Goal: Task Accomplishment & Management: Manage account settings

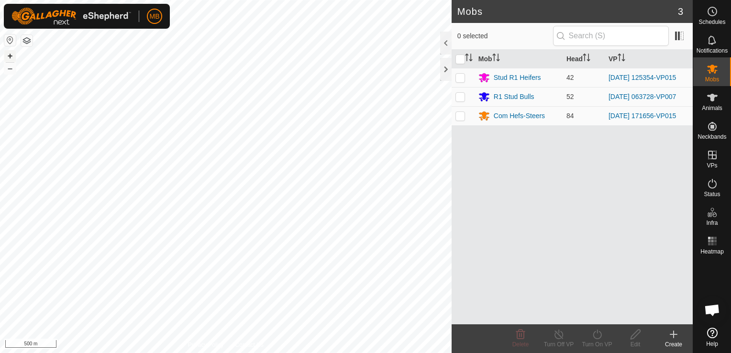
click at [11, 57] on button "+" at bounding box center [9, 55] width 11 height 11
click at [0, 209] on html "MB Schedules Notifications Mobs Animals Neckbands VPs Status Infra Heatmap Help…" at bounding box center [365, 176] width 731 height 353
click at [0, 213] on html "MB Schedules Notifications Mobs Animals Neckbands VPs Status Infra Heatmap Help…" at bounding box center [365, 176] width 731 height 353
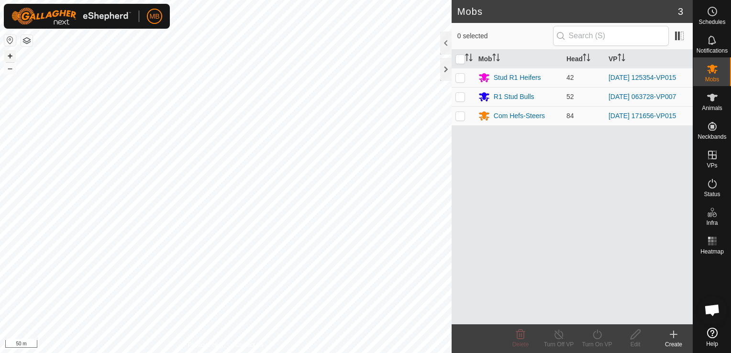
click at [9, 60] on button "+" at bounding box center [9, 55] width 11 height 11
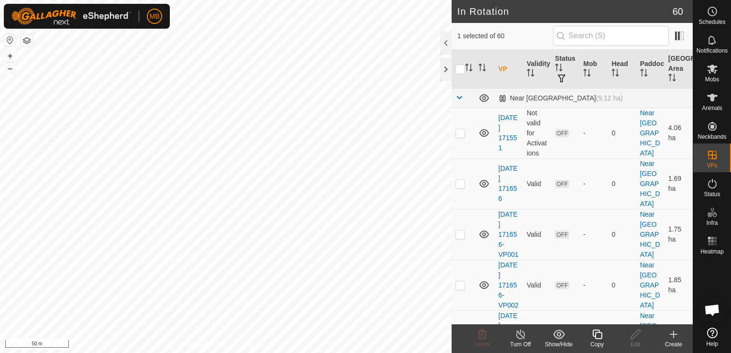
click at [600, 339] on icon at bounding box center [597, 335] width 10 height 10
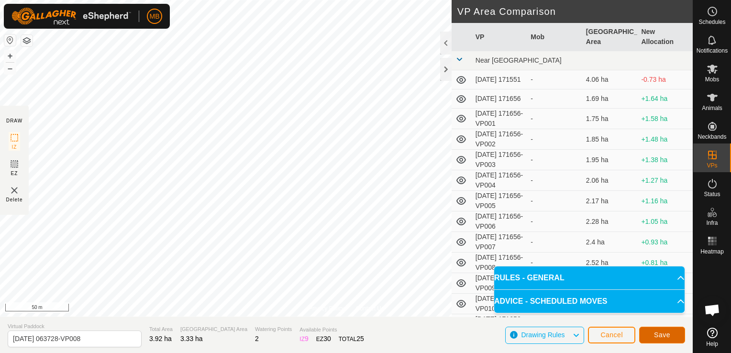
click at [661, 335] on span "Save" at bounding box center [662, 335] width 16 height 8
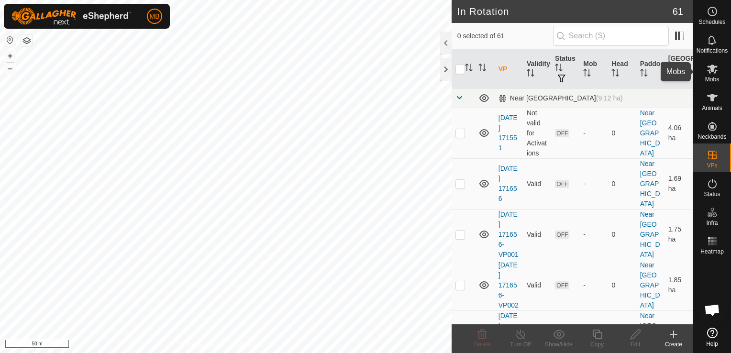
click at [712, 77] on span "Mobs" at bounding box center [712, 80] width 14 height 6
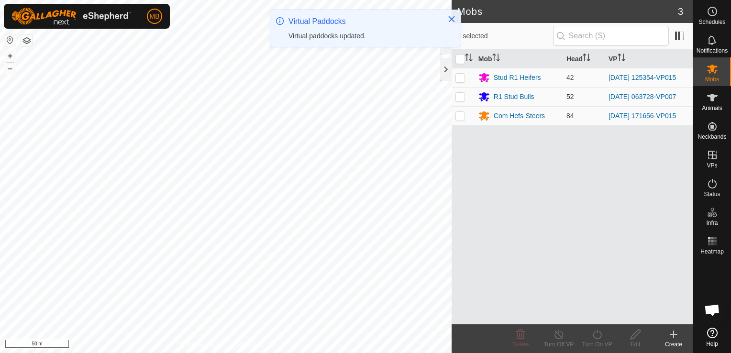
click at [462, 98] on p-checkbox at bounding box center [461, 97] width 10 height 8
checkbox input "true"
click at [592, 339] on icon at bounding box center [597, 334] width 12 height 11
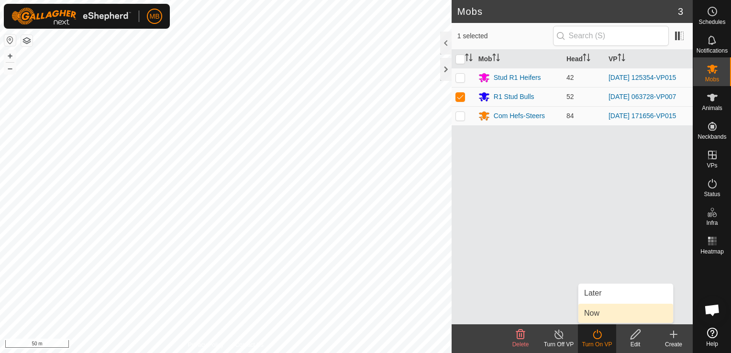
click at [595, 310] on link "Now" at bounding box center [626, 313] width 95 height 19
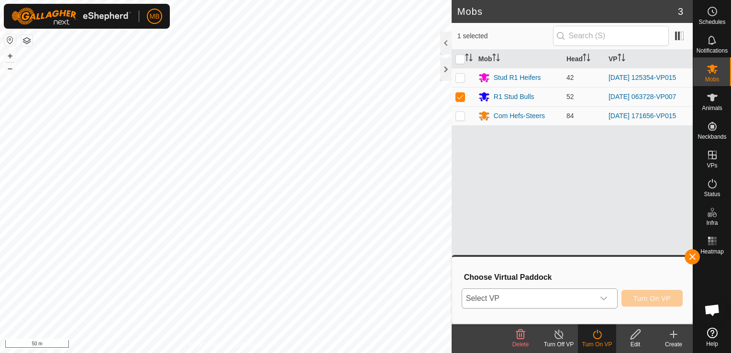
click at [603, 299] on icon "dropdown trigger" at bounding box center [604, 299] width 8 height 8
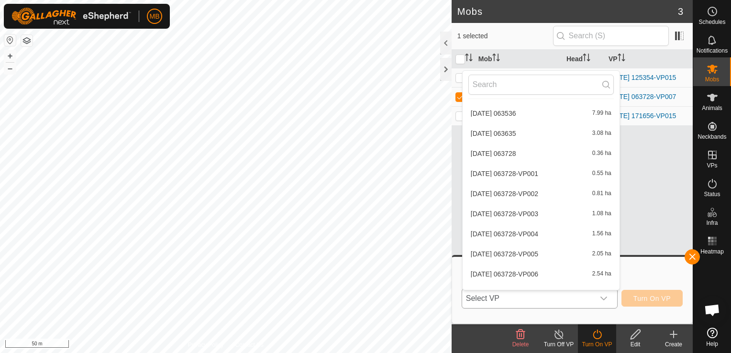
scroll to position [1144, 0]
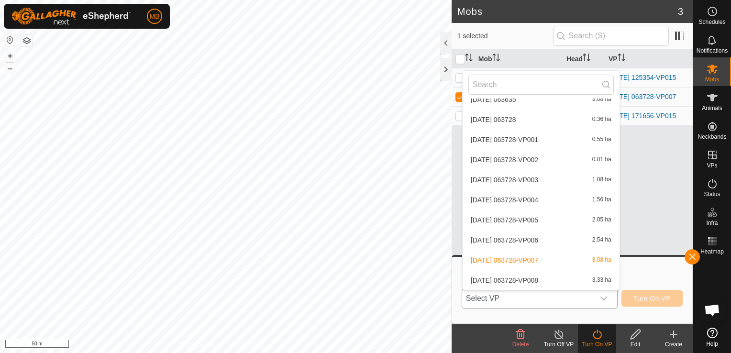
click at [586, 279] on li "[DATE] 063728-VP008 3.33 ha" at bounding box center [541, 280] width 157 height 19
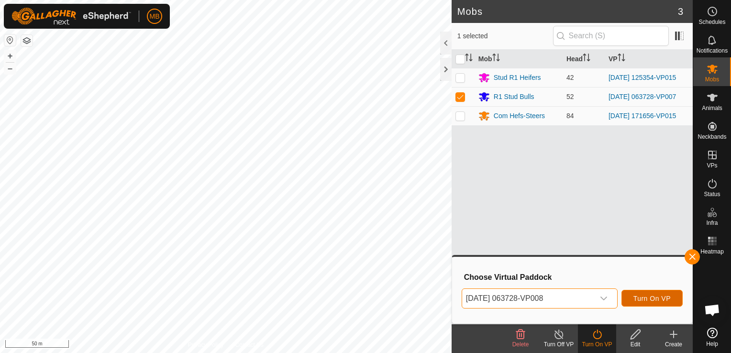
click at [662, 304] on button "Turn On VP" at bounding box center [652, 298] width 61 height 17
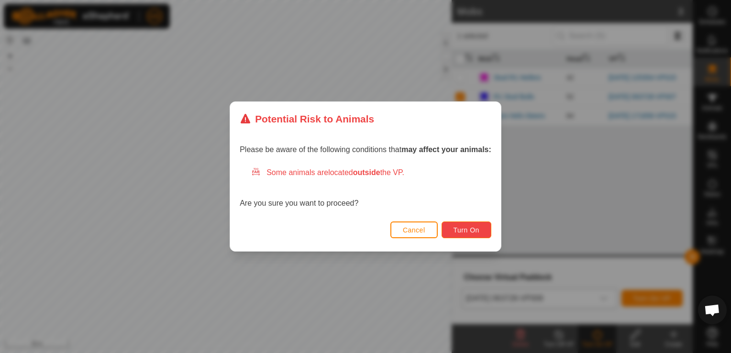
click at [483, 232] on button "Turn On" at bounding box center [467, 230] width 50 height 17
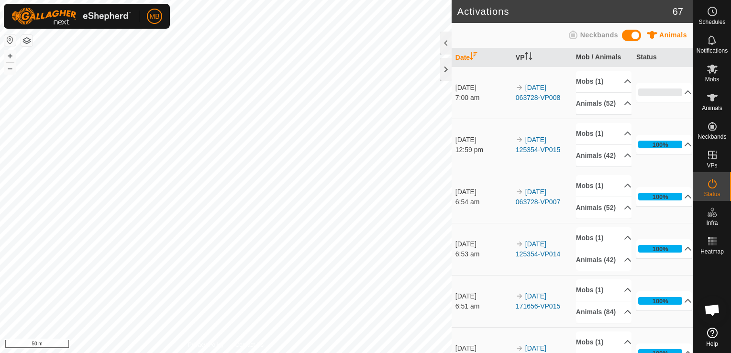
click at [137, 346] on div "MB Schedules Notifications Mobs Animals Neckbands VPs Status Infra Heatmap Help…" at bounding box center [365, 176] width 731 height 353
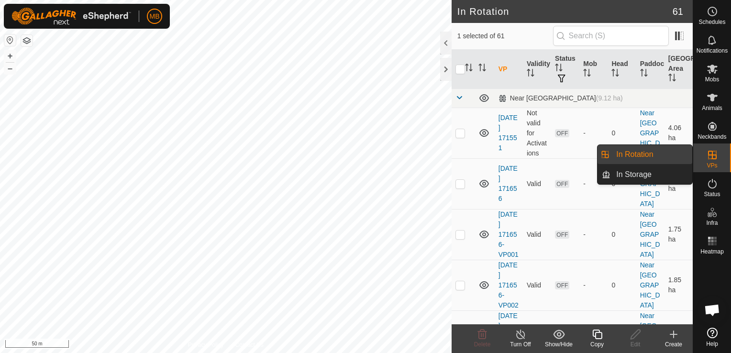
click at [666, 156] on link "In Rotation" at bounding box center [652, 154] width 82 height 19
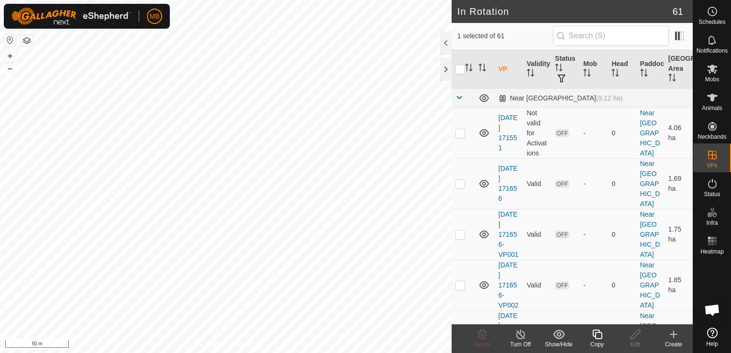
click at [674, 341] on div "Create" at bounding box center [674, 344] width 38 height 9
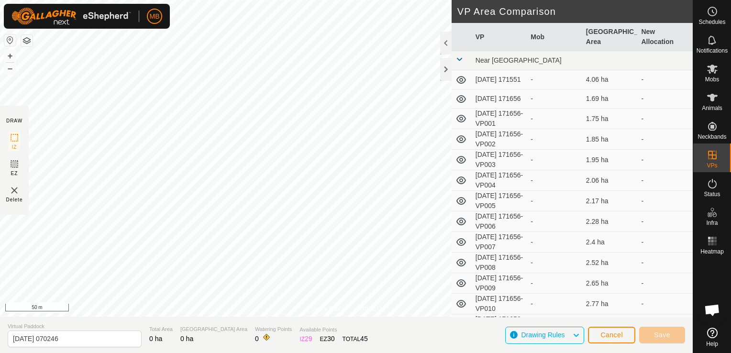
click at [82, 320] on div "Privacy Policy Contact Us Type: Inclusion Zone undefined Animal + – ⇧ i 50 m DR…" at bounding box center [346, 176] width 693 height 353
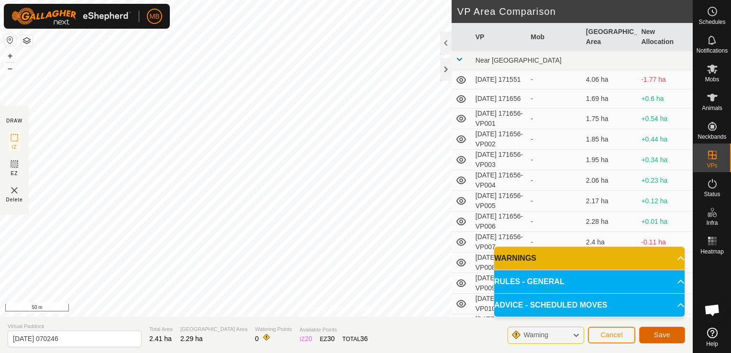
click at [652, 340] on button "Save" at bounding box center [662, 335] width 46 height 17
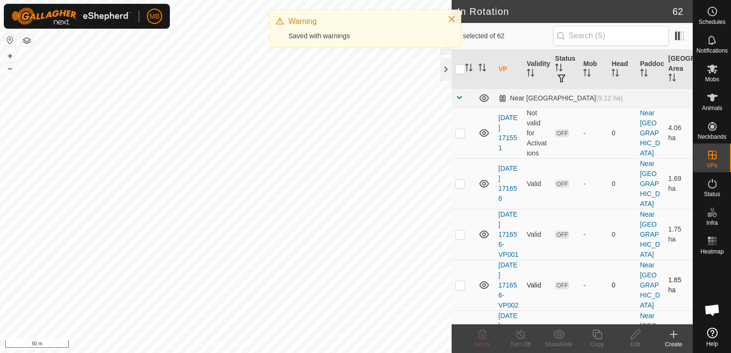
click at [489, 267] on div "In Rotation 62 0 selected of 62 VP Validity Status Mob Head Paddock [GEOGRAPHIC…" at bounding box center [346, 176] width 693 height 353
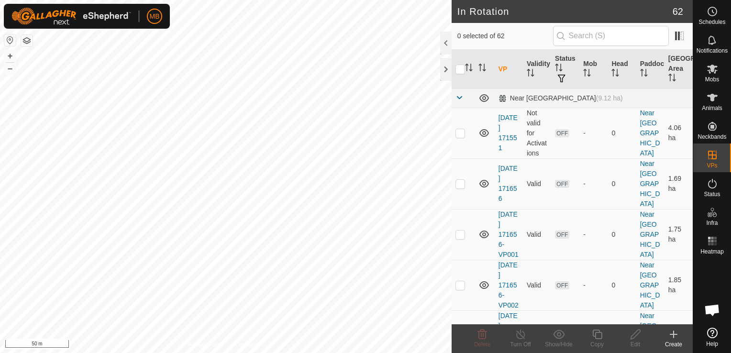
click at [675, 344] on div "Create" at bounding box center [674, 344] width 38 height 9
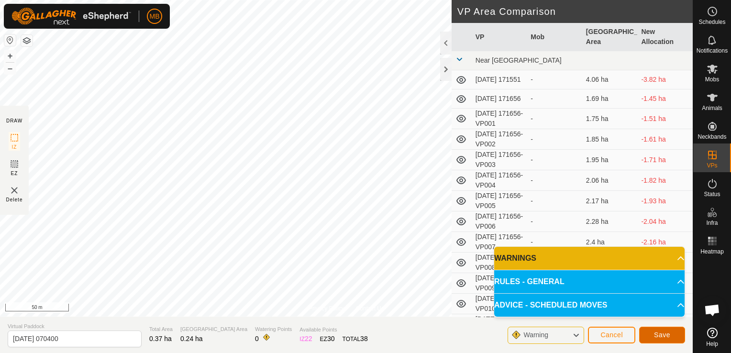
click at [657, 335] on span "Save" at bounding box center [662, 335] width 16 height 8
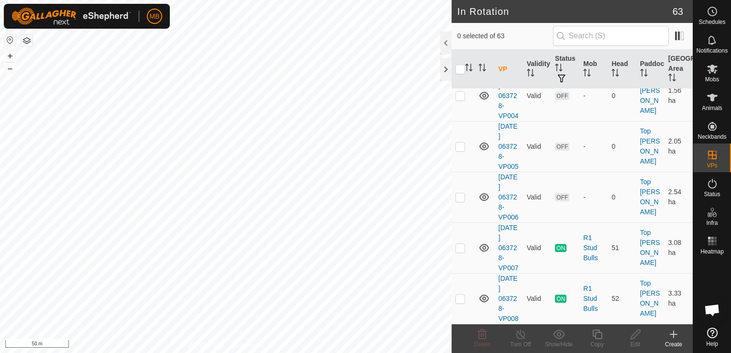
scroll to position [3310, 0]
click at [714, 78] on span "Mobs" at bounding box center [712, 80] width 14 height 6
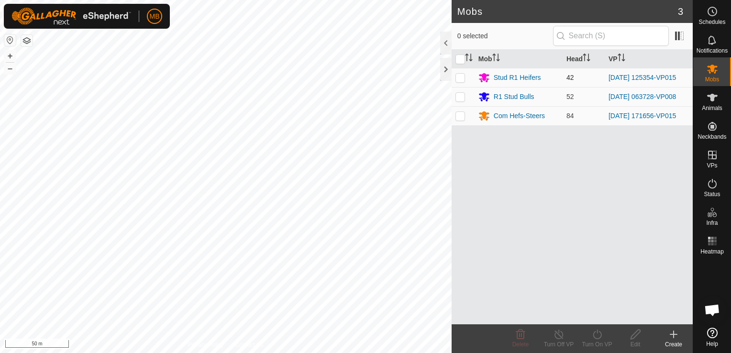
click at [461, 76] on p-checkbox at bounding box center [461, 78] width 10 height 8
checkbox input "true"
click at [598, 337] on icon at bounding box center [597, 334] width 12 height 11
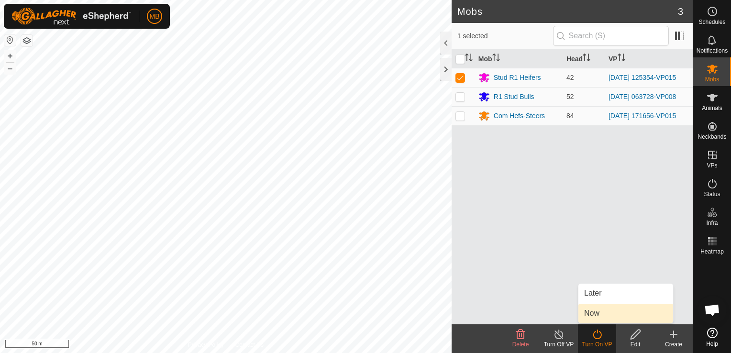
click at [604, 316] on link "Now" at bounding box center [626, 313] width 95 height 19
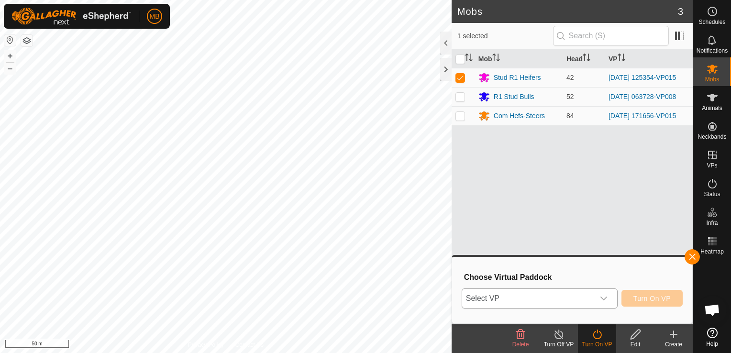
click at [603, 295] on icon "dropdown trigger" at bounding box center [604, 299] width 8 height 8
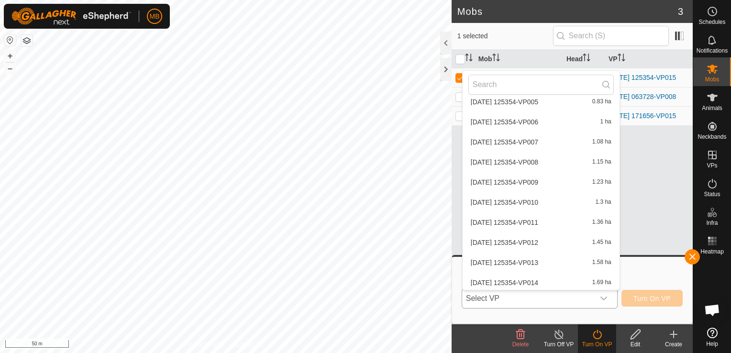
scroll to position [680, 0]
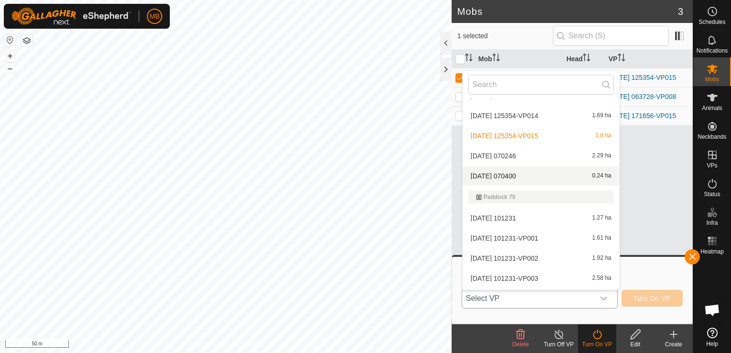
click at [550, 172] on li "[DATE] 070400 0.24 ha" at bounding box center [541, 176] width 157 height 19
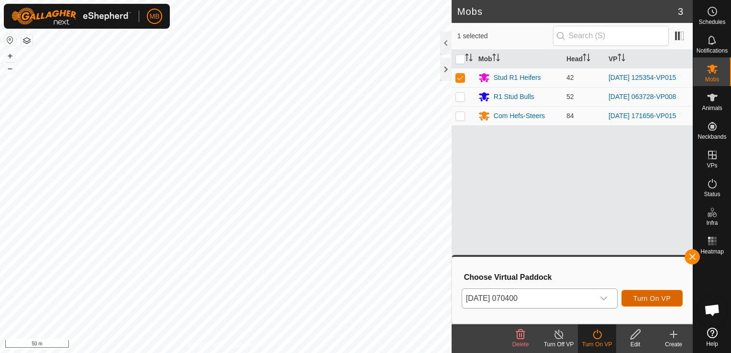
click at [636, 298] on span "Turn On VP" at bounding box center [652, 299] width 37 height 8
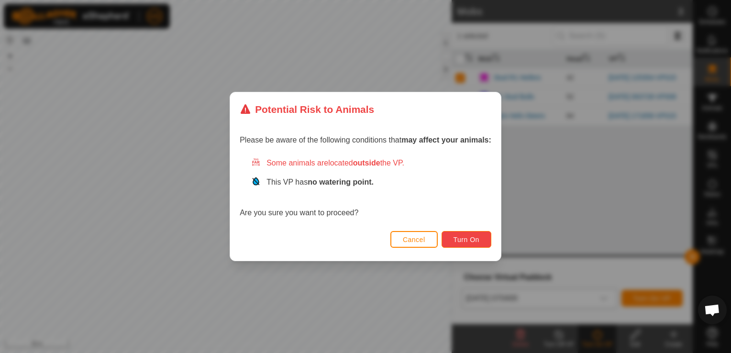
click at [458, 236] on span "Turn On" at bounding box center [467, 240] width 26 height 8
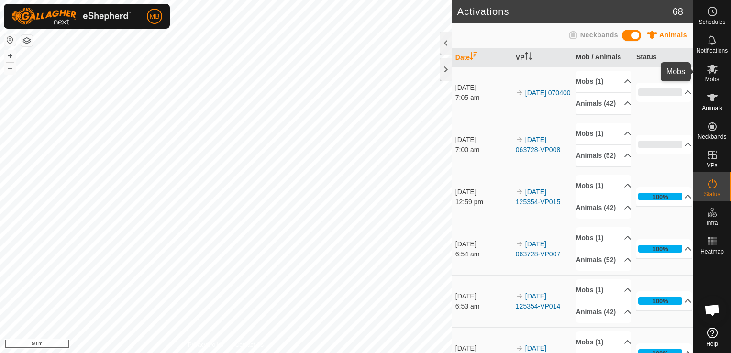
click at [717, 78] on span "Mobs" at bounding box center [712, 80] width 14 height 6
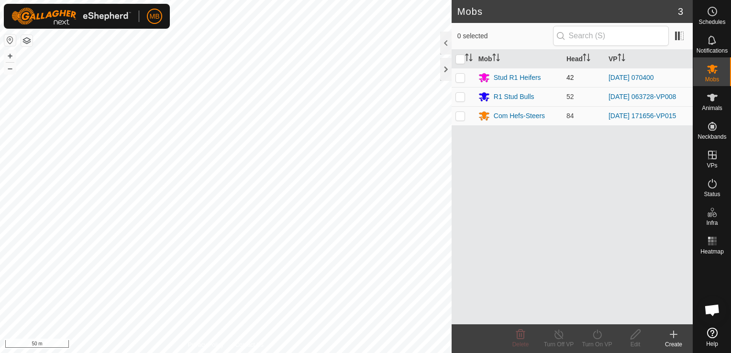
click at [463, 77] on p-checkbox at bounding box center [461, 78] width 10 height 8
checkbox input "true"
click at [558, 339] on icon at bounding box center [559, 335] width 9 height 10
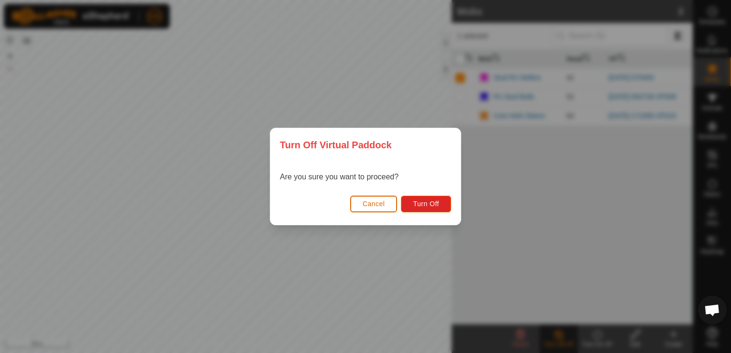
click at [377, 200] on span "Cancel" at bounding box center [374, 204] width 22 height 8
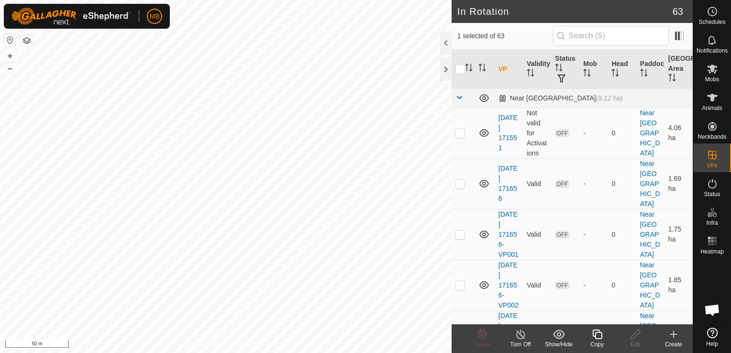
click at [519, 342] on div "Turn Off" at bounding box center [521, 344] width 38 height 9
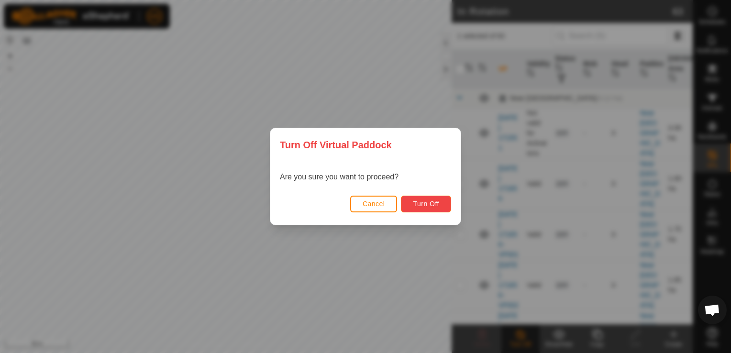
click at [433, 208] on button "Turn Off" at bounding box center [426, 204] width 50 height 17
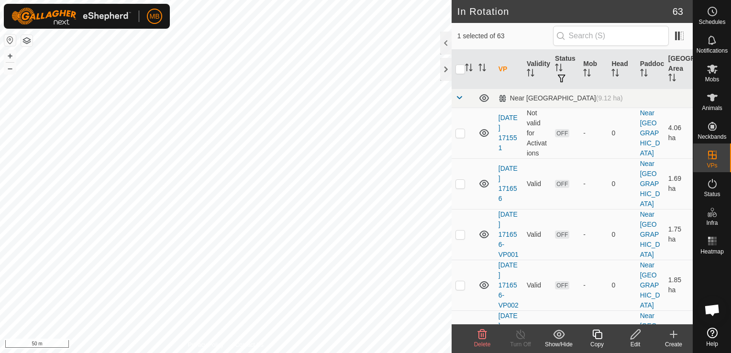
checkbox input "false"
checkbox input "true"
click at [519, 337] on icon at bounding box center [521, 334] width 12 height 11
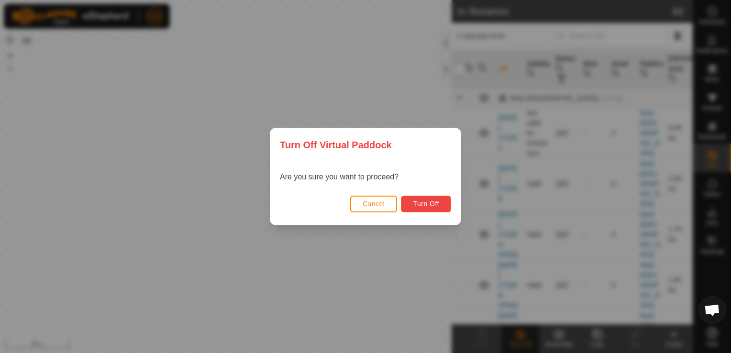
click at [429, 202] on span "Turn Off" at bounding box center [426, 204] width 26 height 8
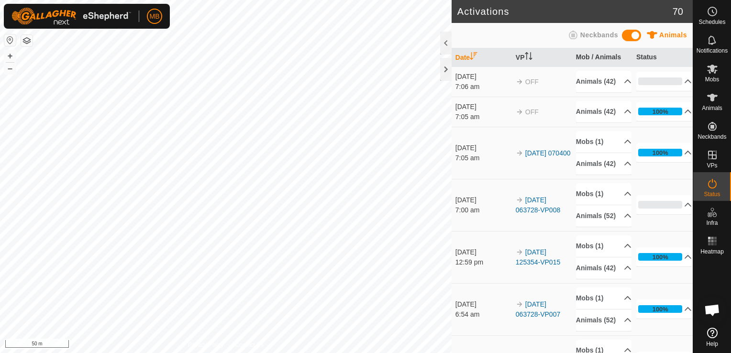
click at [271, 353] on html "MB Schedules Notifications Mobs Animals Neckbands VPs Status Infra Heatmap Help…" at bounding box center [365, 176] width 731 height 353
click at [6, 72] on button "–" at bounding box center [9, 68] width 11 height 11
click at [6, 70] on button "–" at bounding box center [9, 68] width 11 height 11
click at [11, 55] on button "+" at bounding box center [9, 55] width 11 height 11
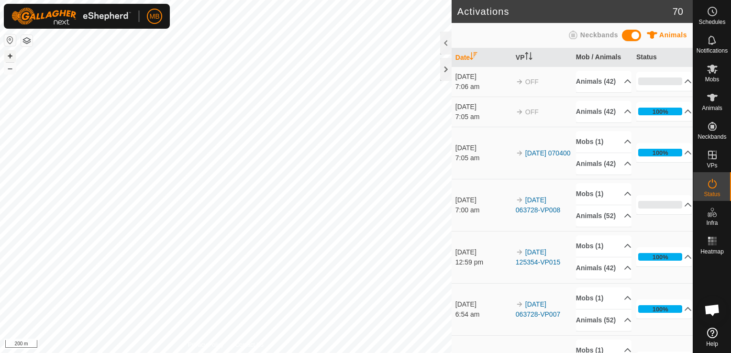
click at [11, 55] on button "+" at bounding box center [9, 55] width 11 height 11
click at [0, 139] on html "MB Schedules Notifications Mobs Animals Neckbands VPs Status Infra Heatmap Help…" at bounding box center [365, 176] width 731 height 353
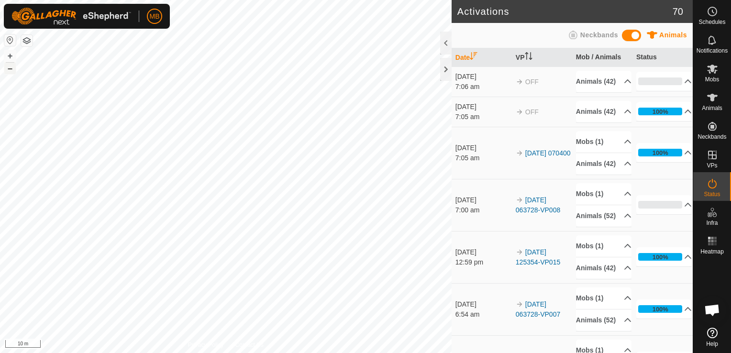
click at [14, 70] on button "–" at bounding box center [9, 68] width 11 height 11
click at [0, 88] on html "MB Schedules Notifications Mobs Animals Neckbands VPs Status Infra Heatmap Help…" at bounding box center [365, 176] width 731 height 353
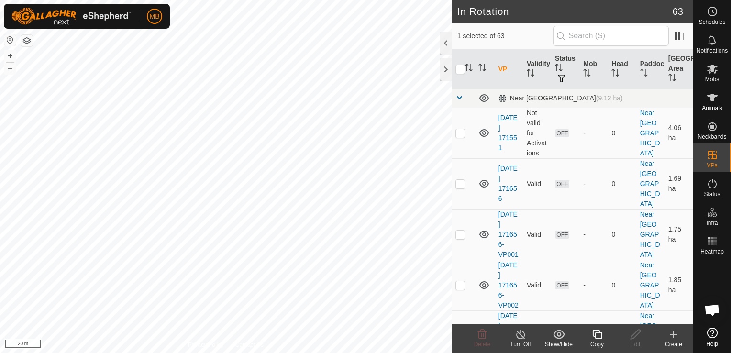
click at [595, 338] on icon at bounding box center [597, 335] width 10 height 10
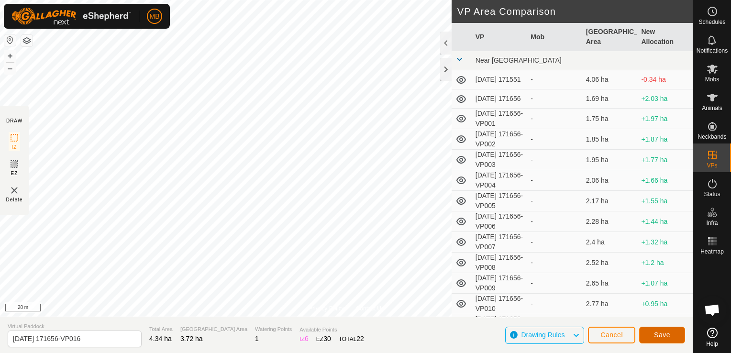
click at [678, 338] on button "Save" at bounding box center [662, 335] width 46 height 17
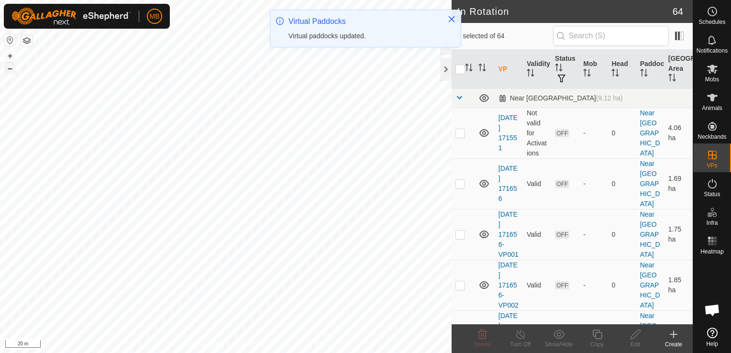
click at [7, 68] on button "–" at bounding box center [9, 68] width 11 height 11
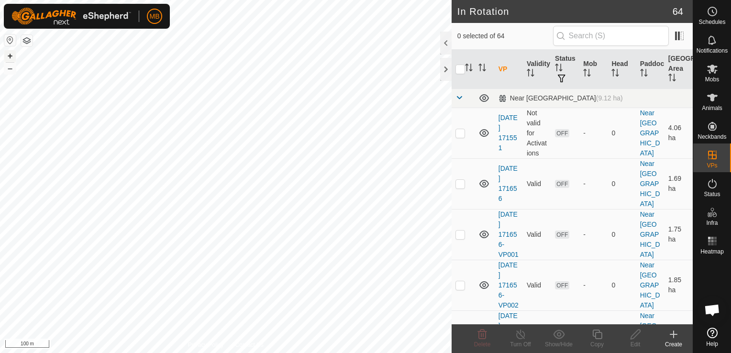
click at [8, 55] on button "+" at bounding box center [9, 55] width 11 height 11
checkbox input "true"
checkbox input "false"
click at [716, 75] on es-mob-svg-icon at bounding box center [712, 68] width 17 height 15
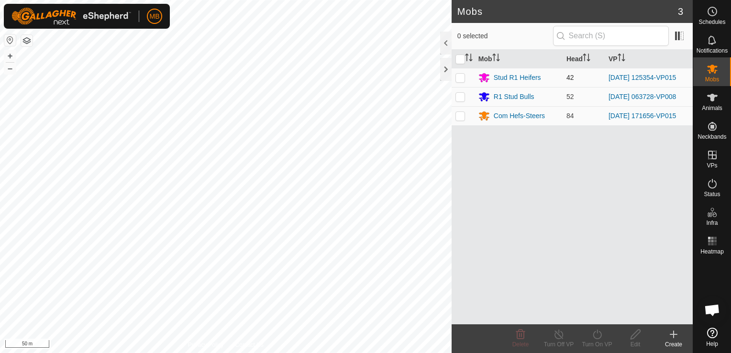
click at [464, 77] on p-checkbox at bounding box center [461, 78] width 10 height 8
checkbox input "true"
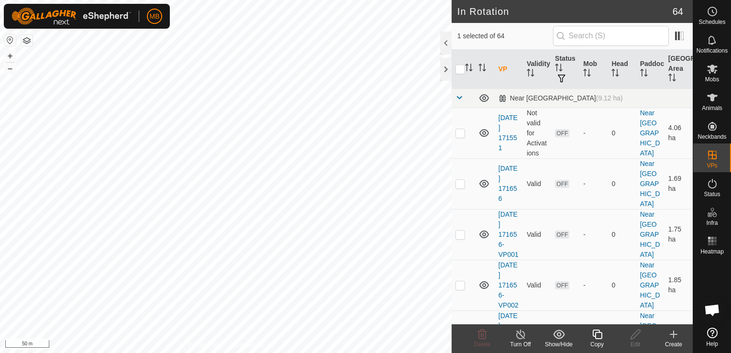
click at [523, 338] on icon at bounding box center [521, 334] width 12 height 11
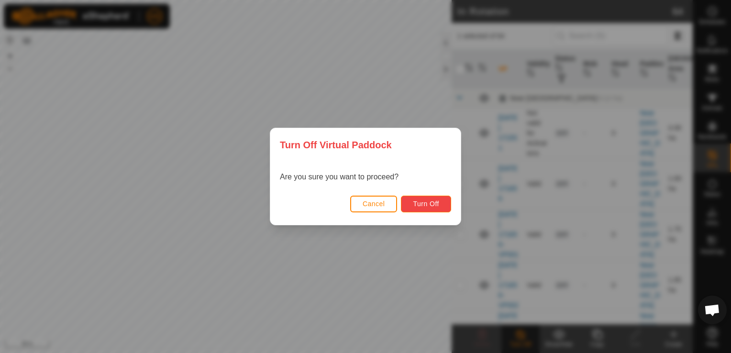
click at [436, 212] on button "Turn Off" at bounding box center [426, 204] width 50 height 17
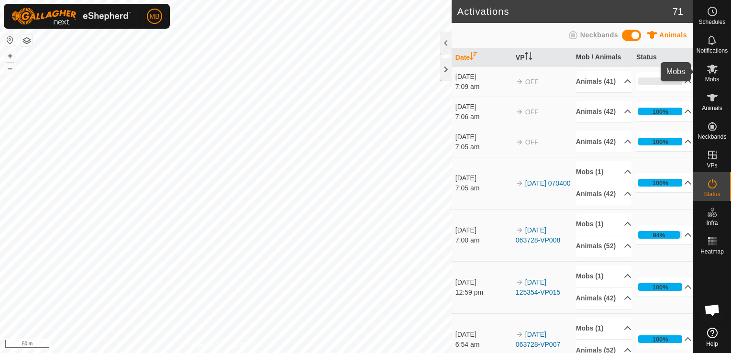
click at [712, 74] on icon at bounding box center [712, 68] width 11 height 11
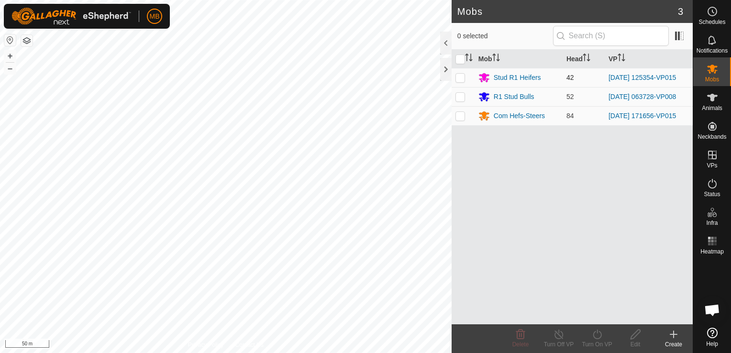
click at [460, 77] on p-checkbox at bounding box center [461, 78] width 10 height 8
checkbox input "true"
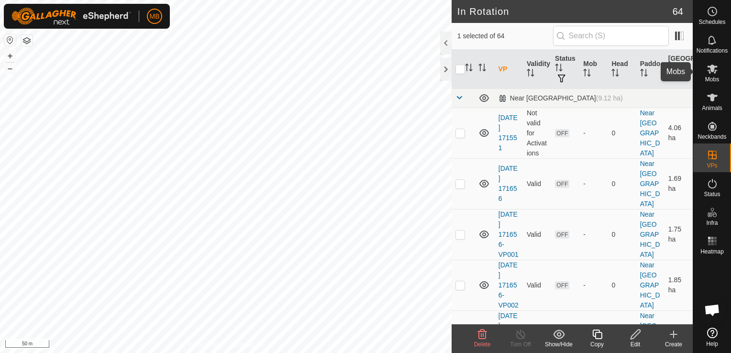
click at [716, 78] on span "Mobs" at bounding box center [712, 80] width 14 height 6
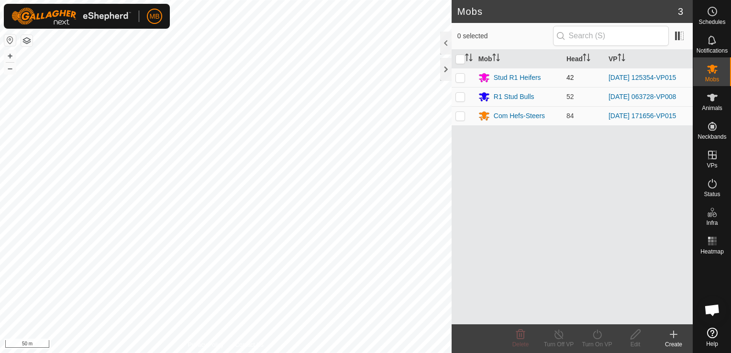
click at [462, 75] on p-checkbox at bounding box center [461, 78] width 10 height 8
checkbox input "true"
click at [595, 341] on div "Turn On VP" at bounding box center [597, 344] width 38 height 9
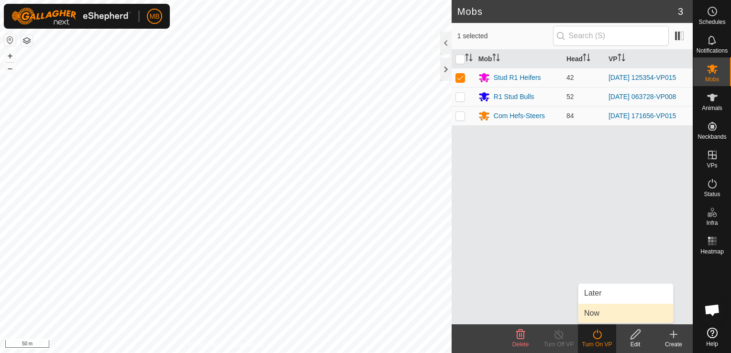
click at [602, 315] on link "Now" at bounding box center [626, 313] width 95 height 19
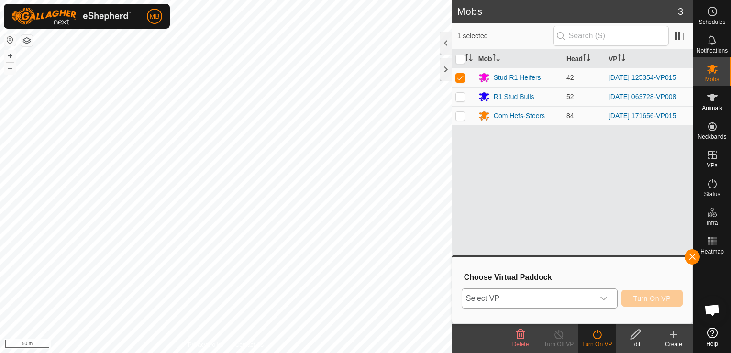
click at [605, 296] on icon "dropdown trigger" at bounding box center [604, 299] width 8 height 8
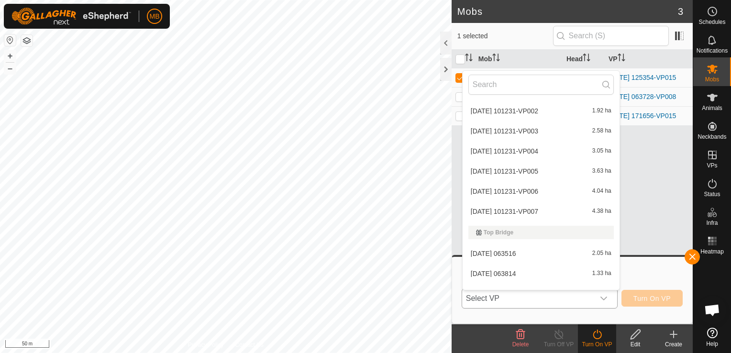
scroll to position [680, 0]
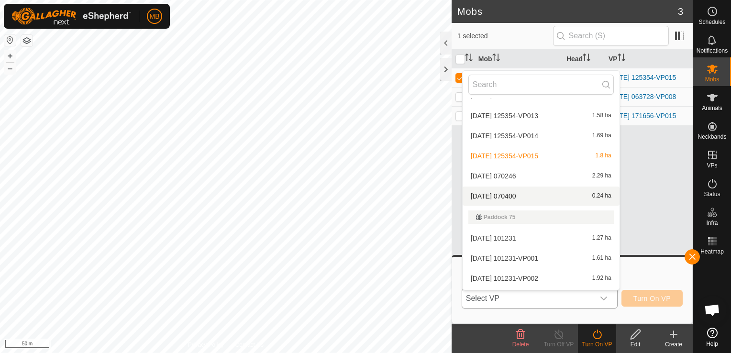
click at [578, 190] on li "[DATE] 070400 0.24 ha" at bounding box center [541, 196] width 157 height 19
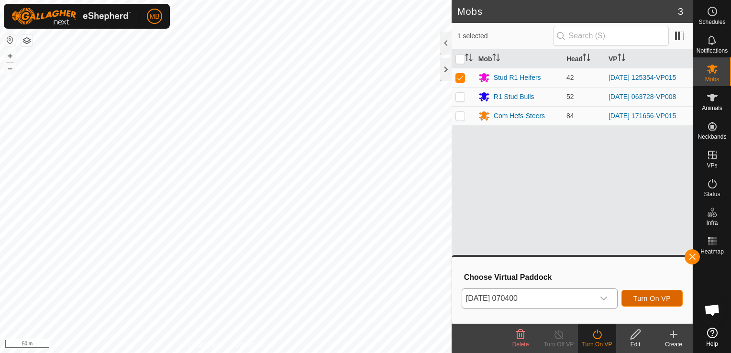
click at [636, 296] on span "Turn On VP" at bounding box center [652, 299] width 37 height 8
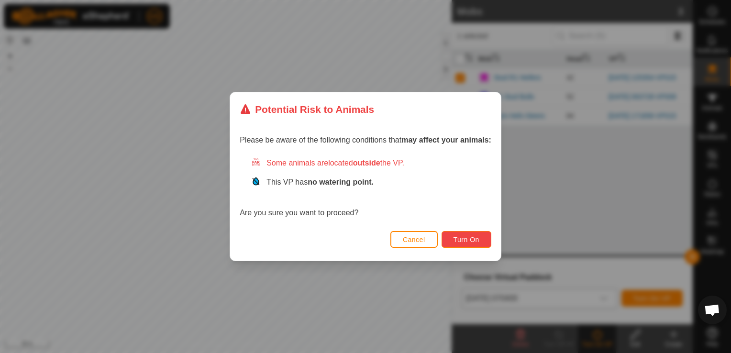
click at [478, 236] on span "Turn On" at bounding box center [467, 240] width 26 height 8
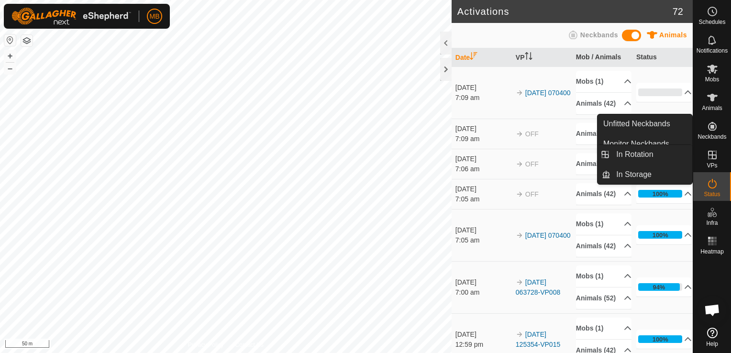
drag, startPoint x: 712, startPoint y: 146, endPoint x: 712, endPoint y: 155, distance: 8.1
click at [712, 155] on icon at bounding box center [712, 155] width 9 height 9
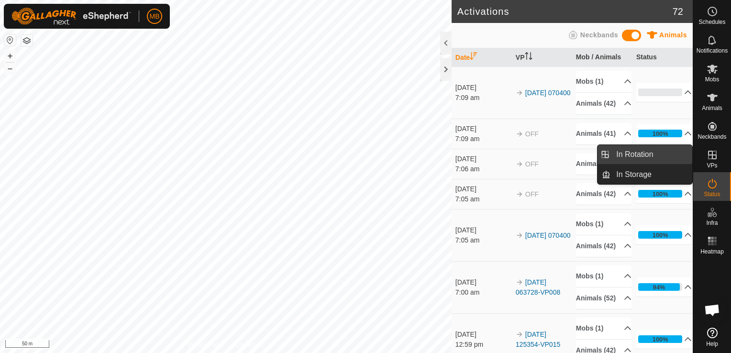
click at [665, 153] on link "In Rotation" at bounding box center [652, 154] width 82 height 19
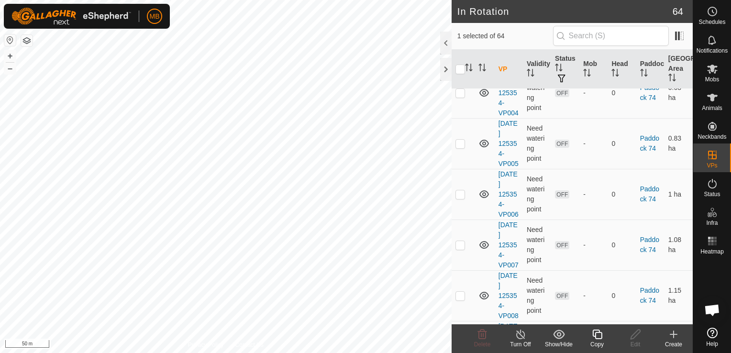
scroll to position [965, 0]
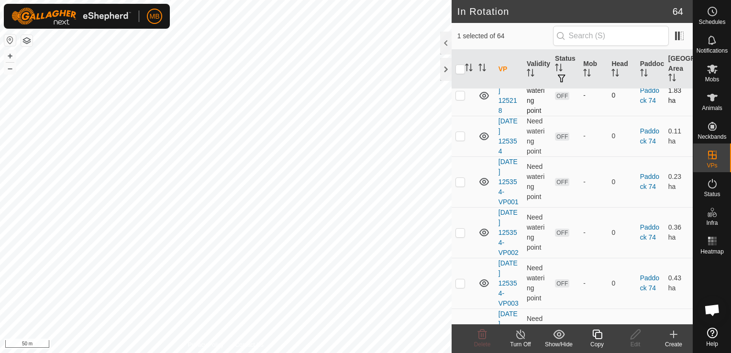
click at [463, 99] on p-checkbox at bounding box center [461, 95] width 10 height 8
checkbox input "false"
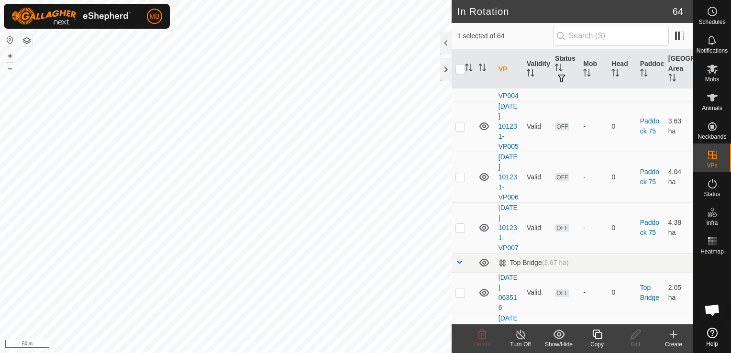
scroll to position [2111, 0]
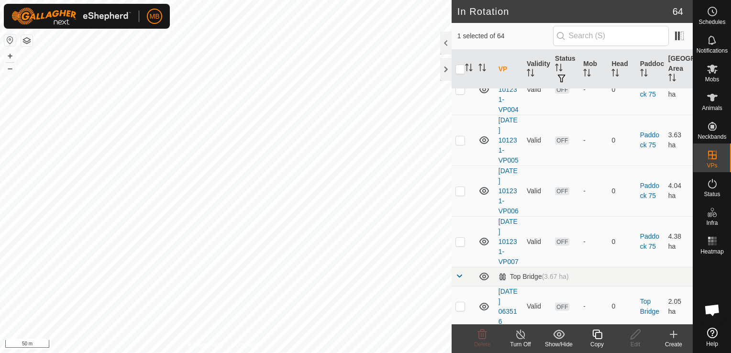
checkbox input "false"
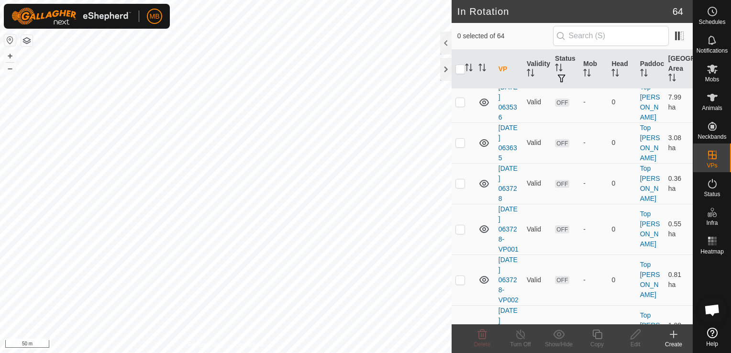
scroll to position [2609, 0]
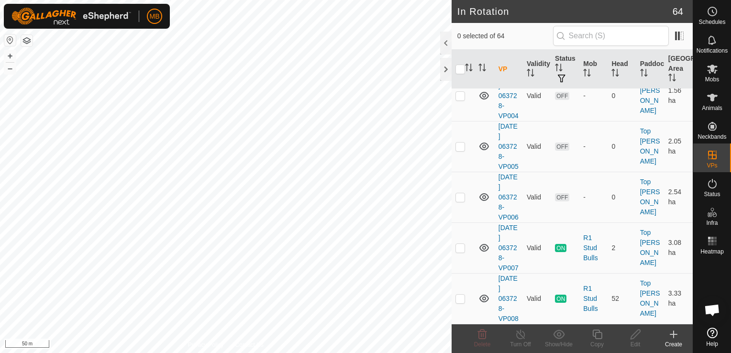
scroll to position [3371, 0]
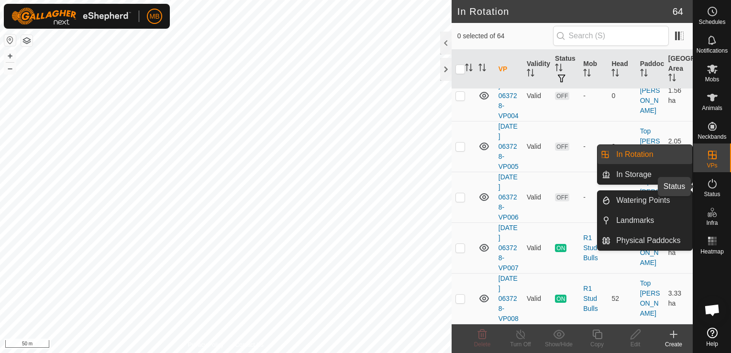
click at [714, 191] on span "Status" at bounding box center [712, 194] width 16 height 6
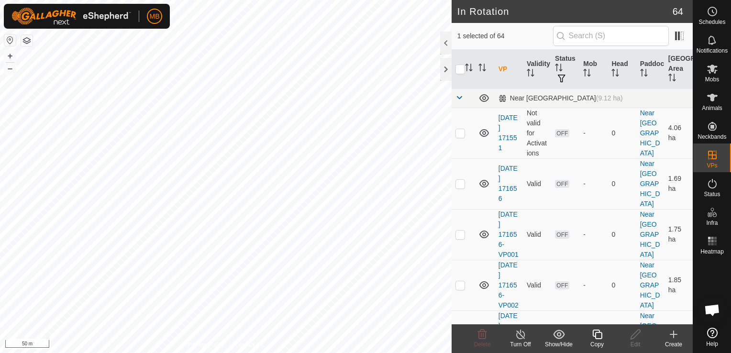
checkbox input "true"
checkbox input "false"
click at [9, 67] on button "–" at bounding box center [9, 68] width 11 height 11
checkbox input "false"
click at [9, 55] on button "+" at bounding box center [9, 55] width 11 height 11
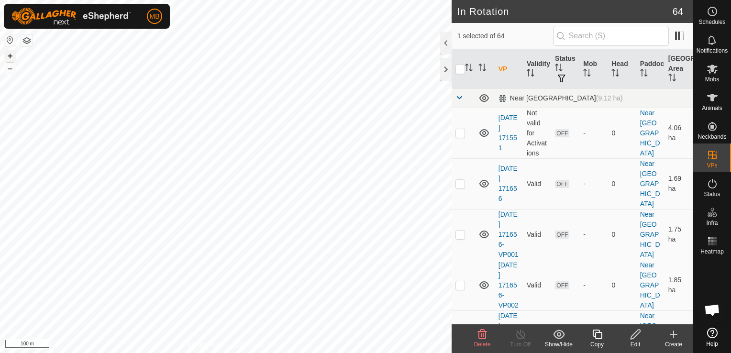
click at [9, 55] on button "+" at bounding box center [9, 55] width 11 height 11
click at [149, 6] on div "MB Schedules Notifications Mobs Animals Neckbands VPs Status Infra Heatmap Help…" at bounding box center [365, 176] width 731 height 353
click at [149, 6] on div "MB" at bounding box center [87, 16] width 166 height 25
checkbox input "false"
click at [11, 71] on button "–" at bounding box center [9, 68] width 11 height 11
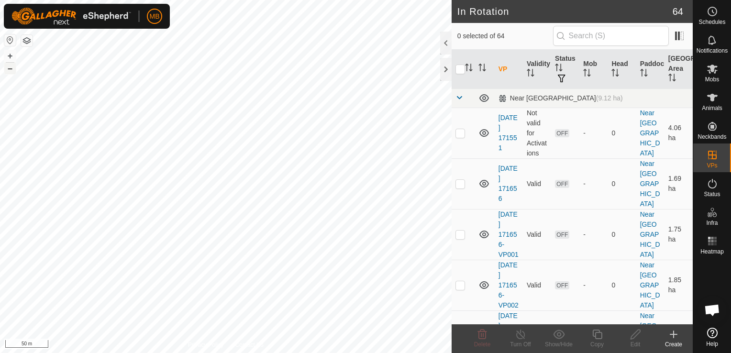
click at [11, 71] on button "–" at bounding box center [9, 68] width 11 height 11
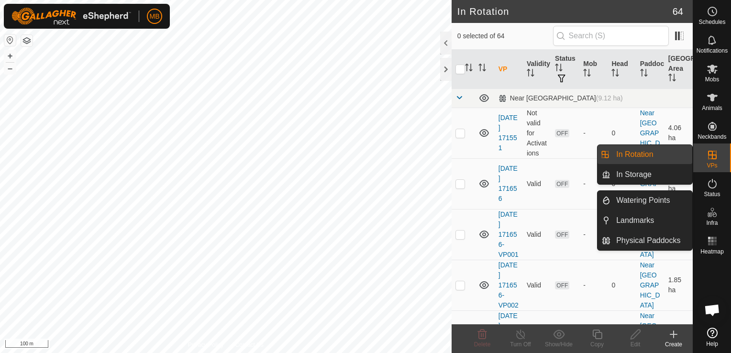
click at [676, 154] on link "In Rotation" at bounding box center [652, 154] width 82 height 19
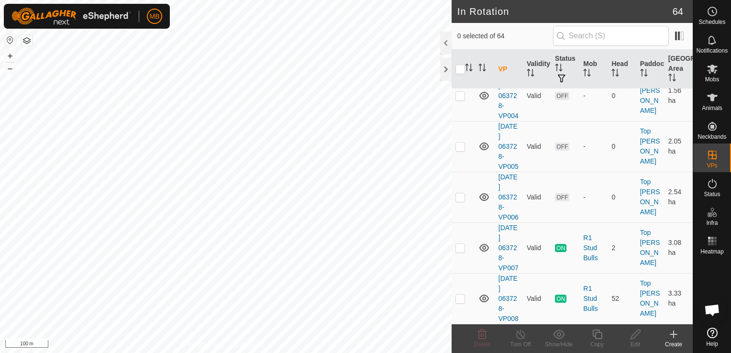
scroll to position [3294, 0]
click at [480, 343] on span "Delete" at bounding box center [482, 344] width 17 height 7
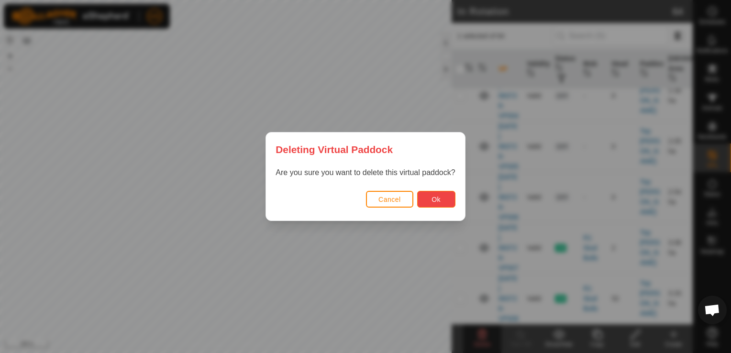
click at [440, 199] on button "Ok" at bounding box center [436, 199] width 38 height 17
checkbox input "false"
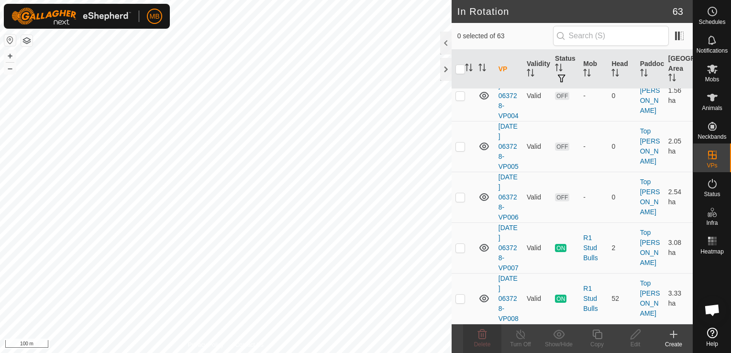
checkbox input "true"
click at [482, 334] on icon at bounding box center [482, 334] width 11 height 11
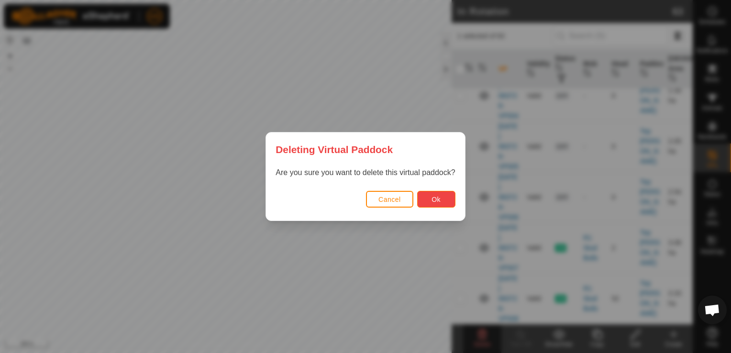
click at [444, 204] on button "Ok" at bounding box center [436, 199] width 38 height 17
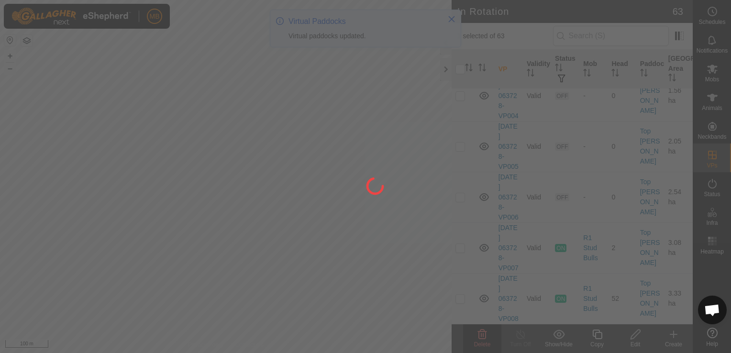
checkbox input "false"
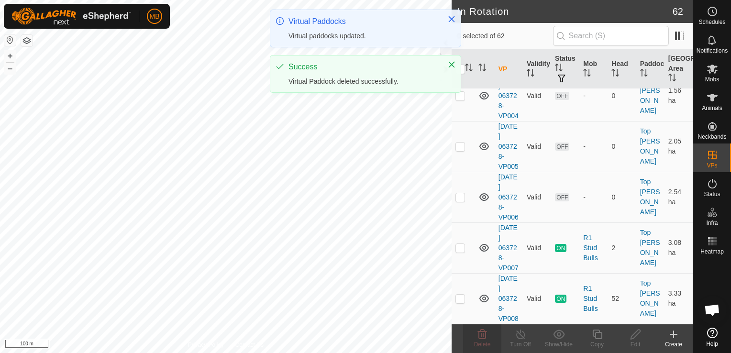
scroll to position [3250, 0]
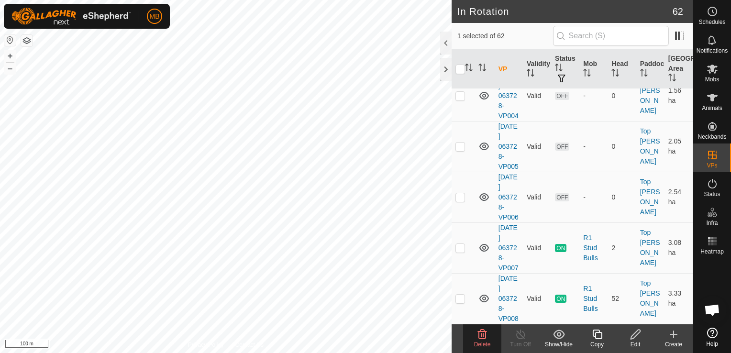
click at [475, 341] on span "Delete" at bounding box center [482, 344] width 17 height 7
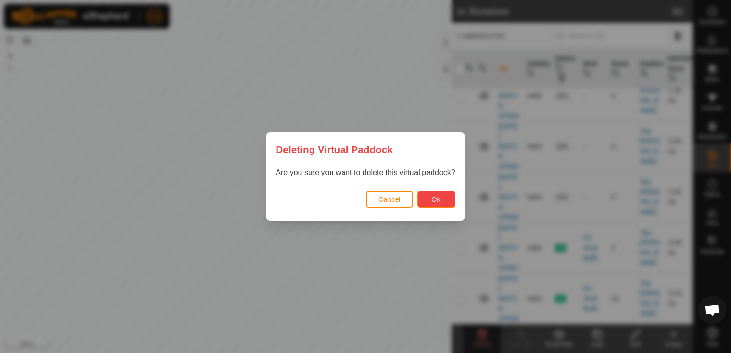
click at [447, 200] on button "Ok" at bounding box center [436, 199] width 38 height 17
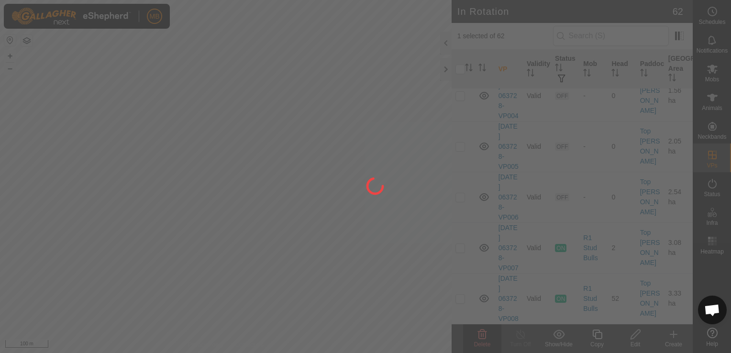
checkbox input "false"
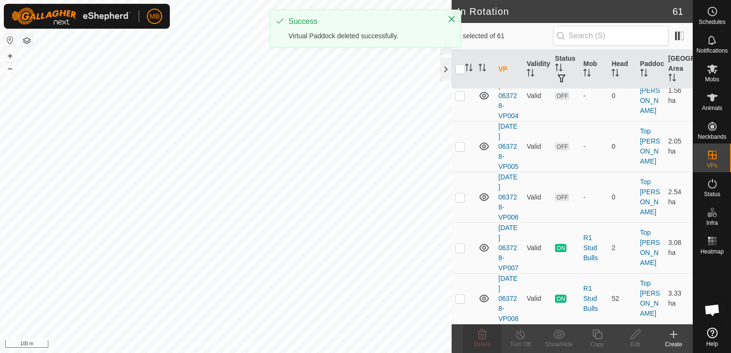
scroll to position [3189, 0]
checkbox input "true"
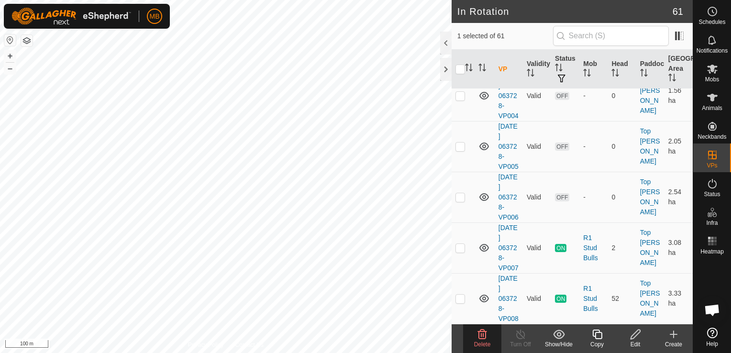
click at [480, 336] on icon at bounding box center [482, 334] width 11 height 11
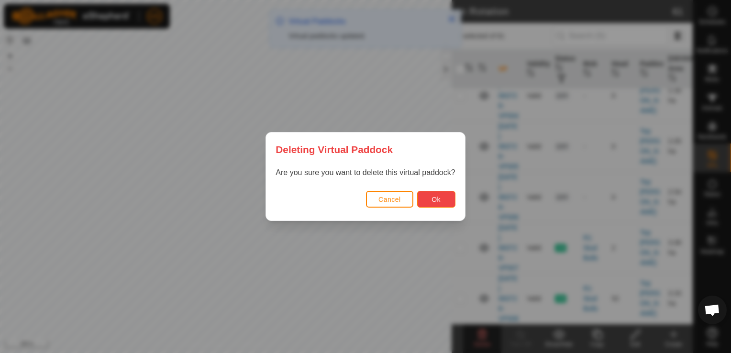
click at [438, 201] on span "Ok" at bounding box center [436, 200] width 9 height 8
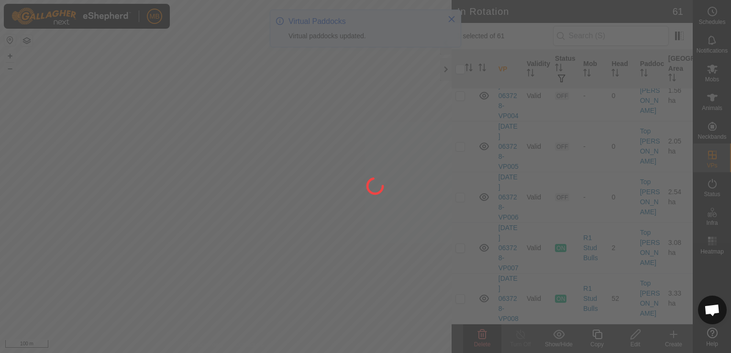
checkbox input "false"
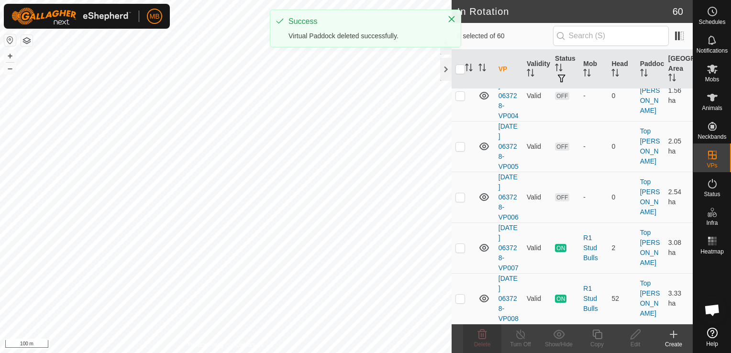
scroll to position [3128, 0]
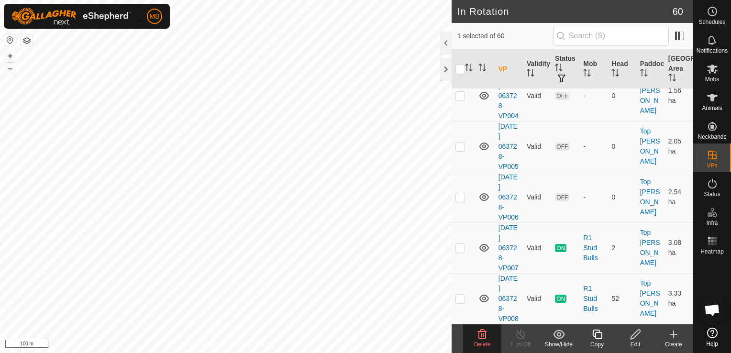
click at [479, 341] on span "Delete" at bounding box center [482, 344] width 17 height 7
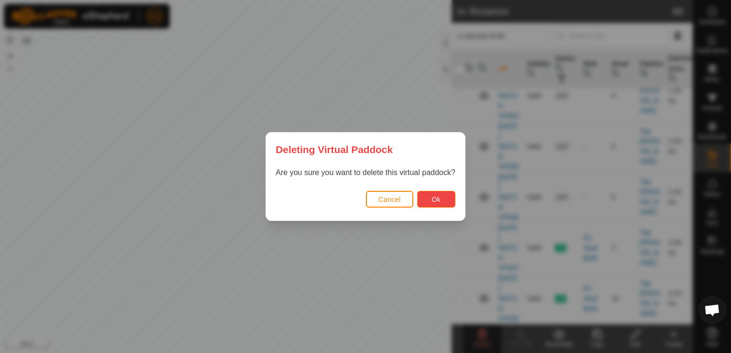
click at [436, 198] on span "Ok" at bounding box center [436, 200] width 9 height 8
checkbox input "false"
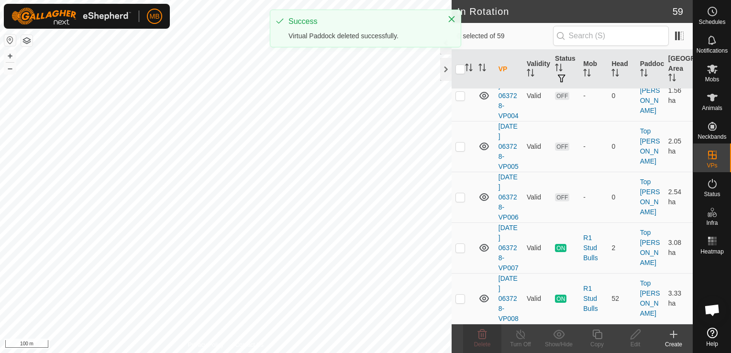
scroll to position [3067, 0]
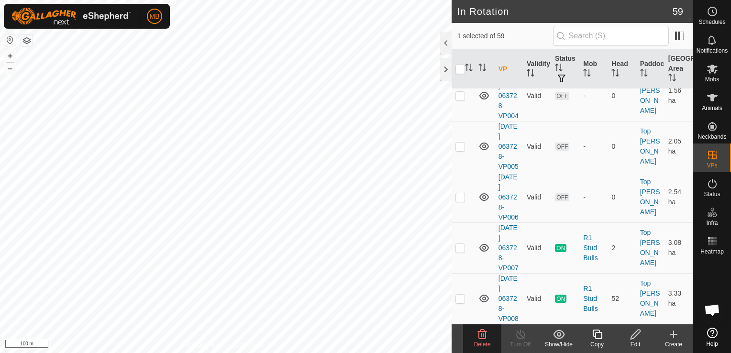
click at [484, 338] on icon at bounding box center [482, 334] width 11 height 11
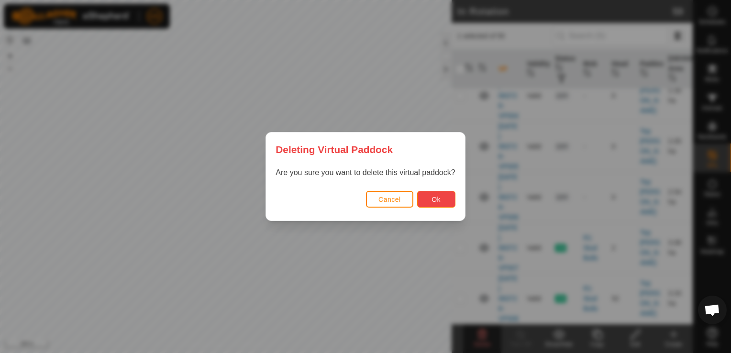
click at [431, 206] on button "Ok" at bounding box center [436, 199] width 38 height 17
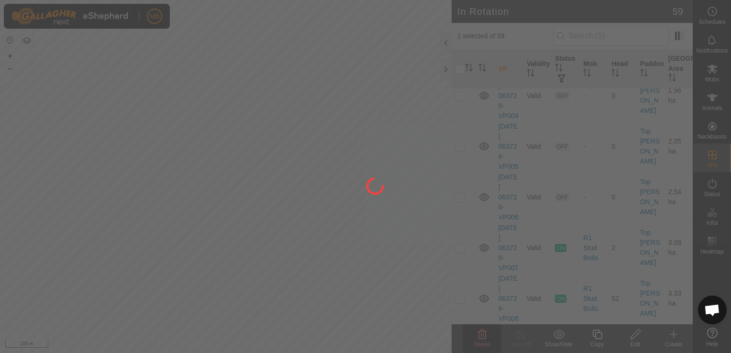
checkbox input "false"
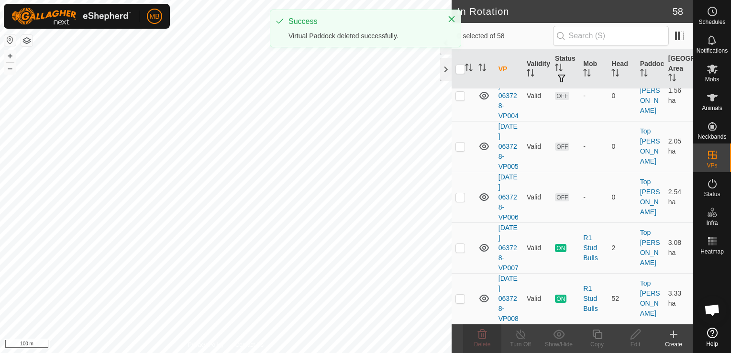
scroll to position [3007, 0]
checkbox input "true"
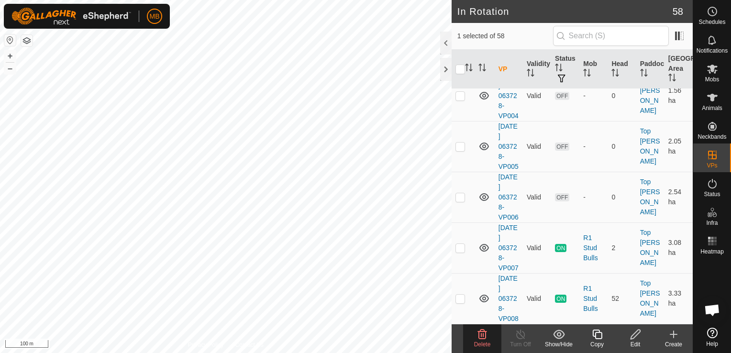
click at [483, 340] on div "Delete" at bounding box center [482, 344] width 38 height 9
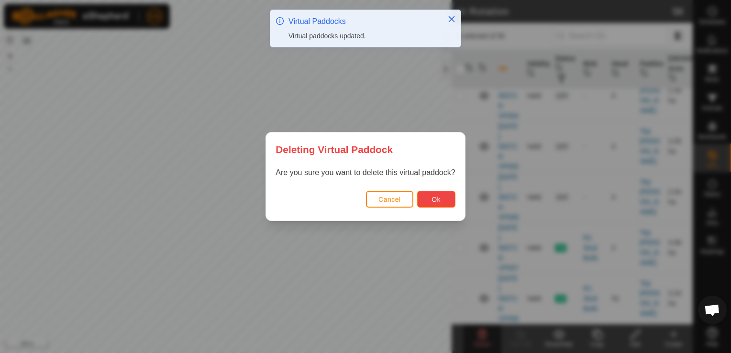
click at [437, 197] on span "Ok" at bounding box center [436, 200] width 9 height 8
checkbox input "false"
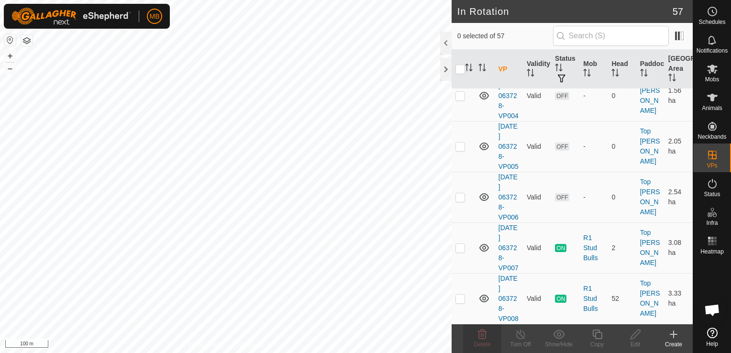
scroll to position [2966, 0]
click at [12, 54] on button "+" at bounding box center [9, 55] width 11 height 11
click at [14, 68] on button "–" at bounding box center [9, 68] width 11 height 11
click at [282, 0] on html "MB Schedules Notifications Mobs Animals Neckbands VPs Status Infra Heatmap Help…" at bounding box center [365, 176] width 731 height 353
click at [8, 54] on button "+" at bounding box center [9, 55] width 11 height 11
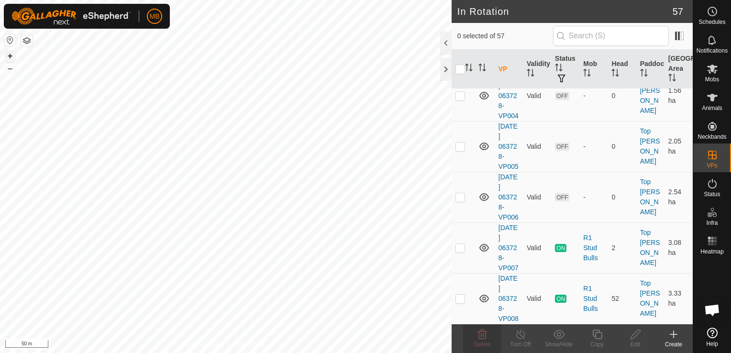
click at [10, 53] on button "+" at bounding box center [9, 55] width 11 height 11
click at [10, 70] on button "–" at bounding box center [9, 68] width 11 height 11
